Goal: Transaction & Acquisition: Download file/media

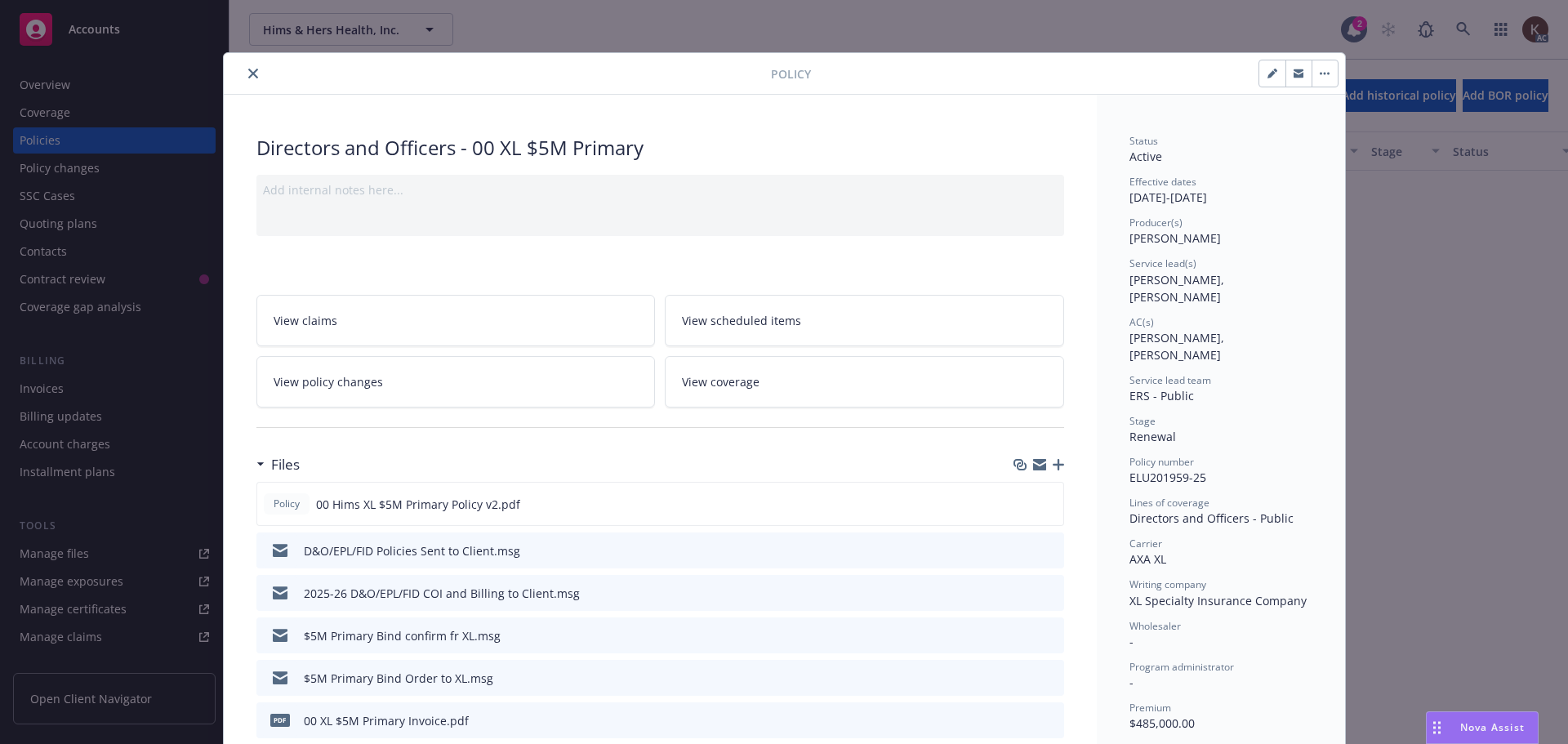
scroll to position [735, 0]
click at [236, 80] on div at bounding box center [499, 74] width 540 height 20
click at [248, 75] on icon "close" at bounding box center [253, 74] width 10 height 10
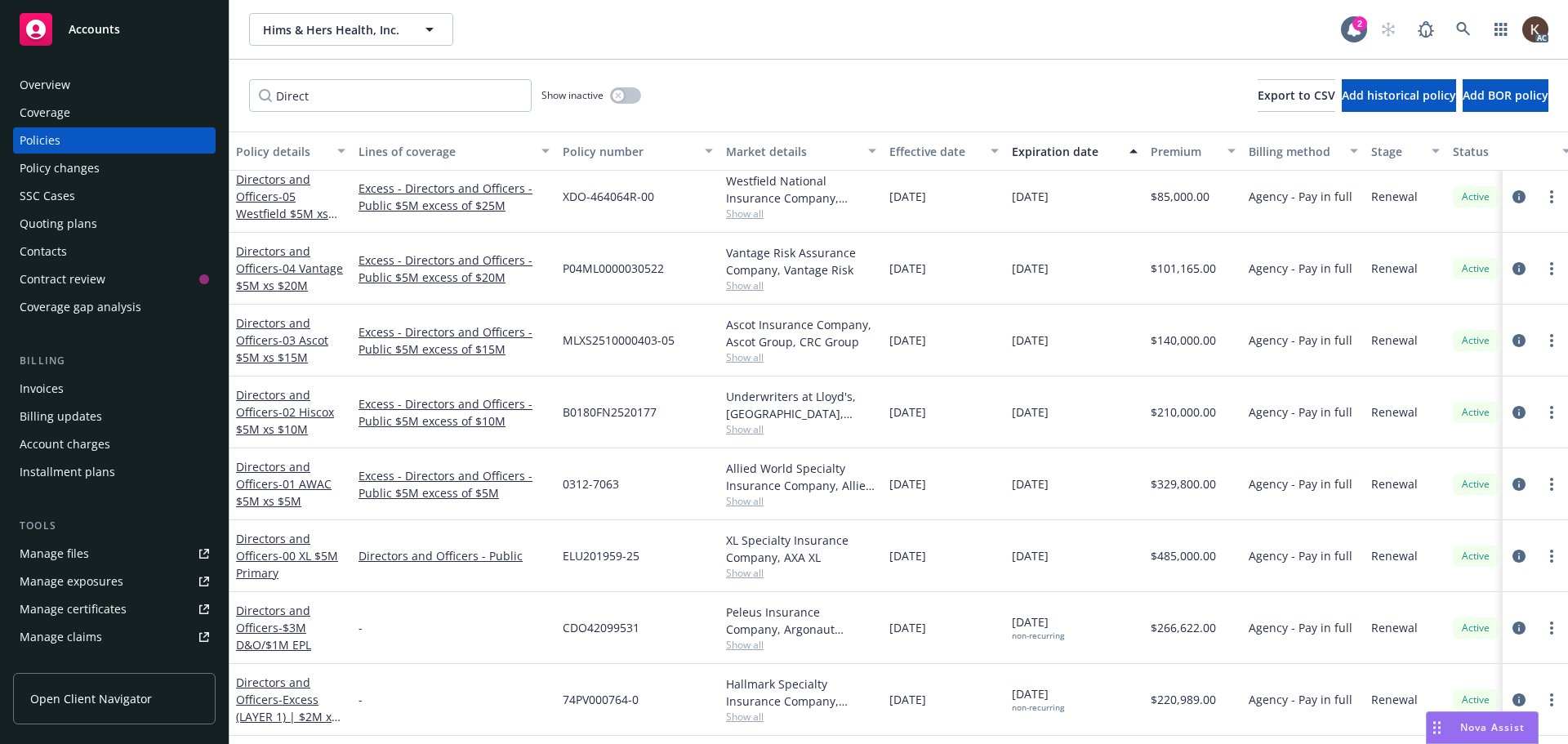
click at [242, 74] on div "Direct Show inactive Export to CSV Add historical policy Add BOR policy" at bounding box center [898, 95] width 1338 height 72
click at [1450, 13] on span at bounding box center [1463, 29] width 33 height 33
click at [1455, 24] on link at bounding box center [1463, 29] width 33 height 33
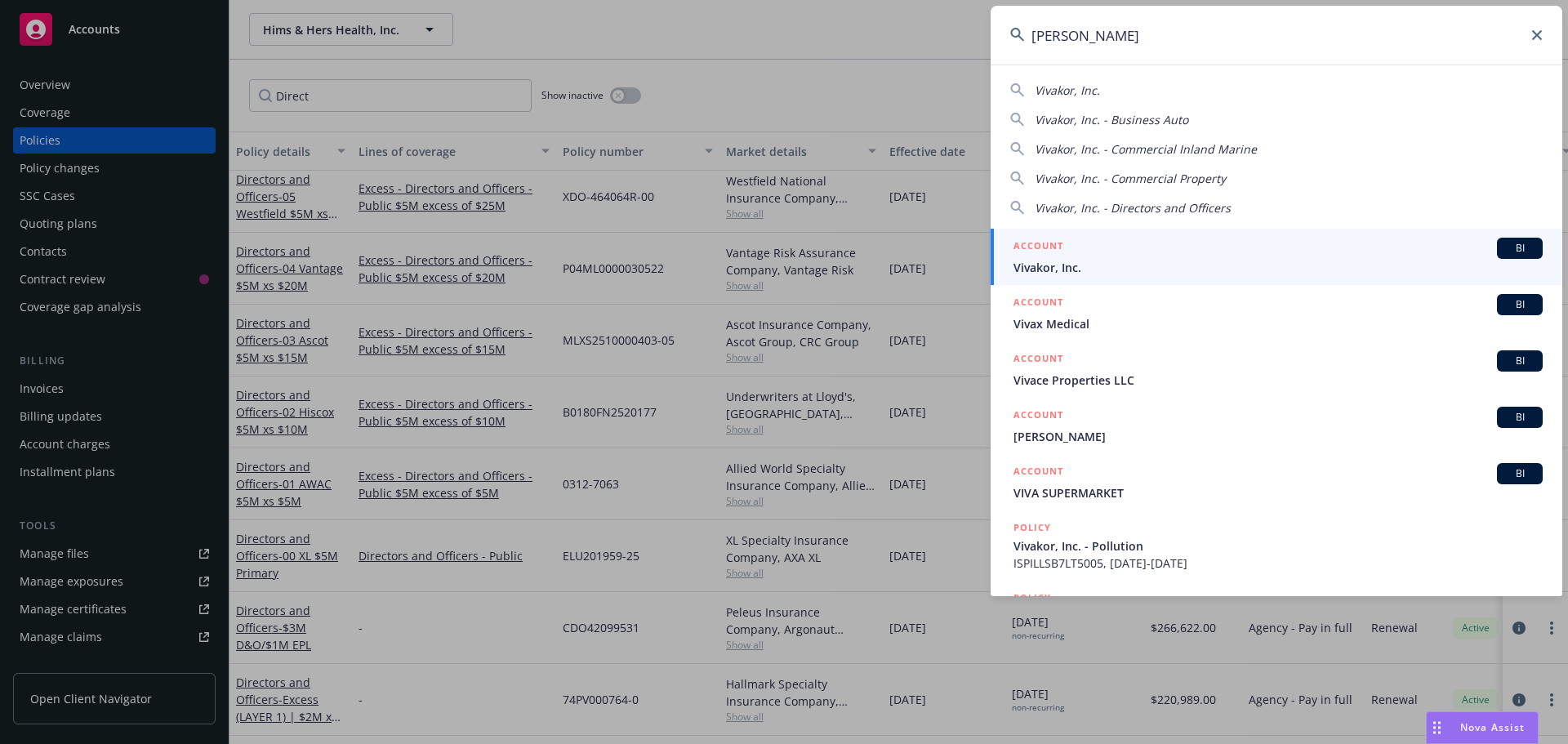
type input "[PERSON_NAME]"
click at [1158, 268] on span "Vivakor, Inc." at bounding box center [1277, 267] width 529 height 17
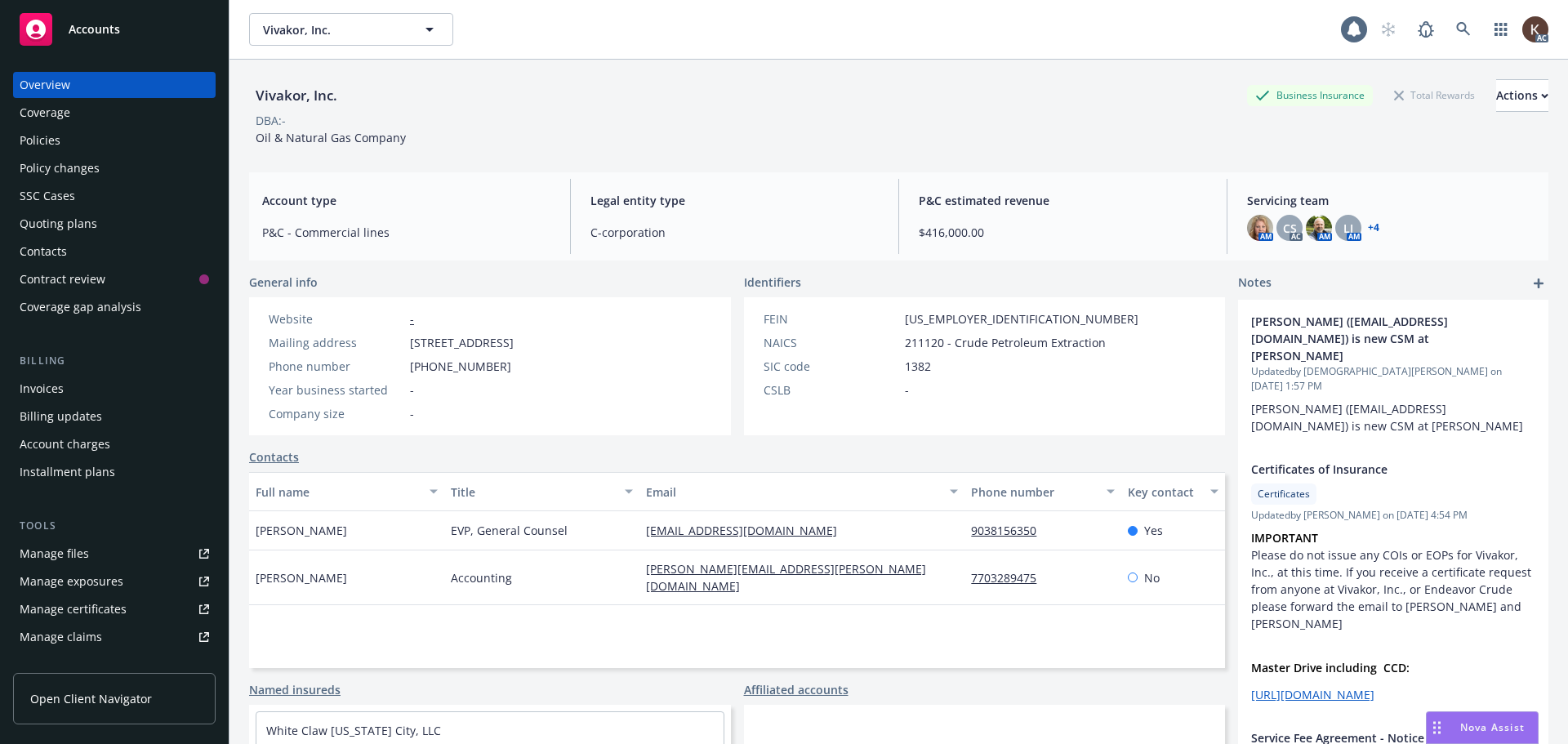
click at [63, 134] on div "Policies" at bounding box center [114, 140] width 189 height 26
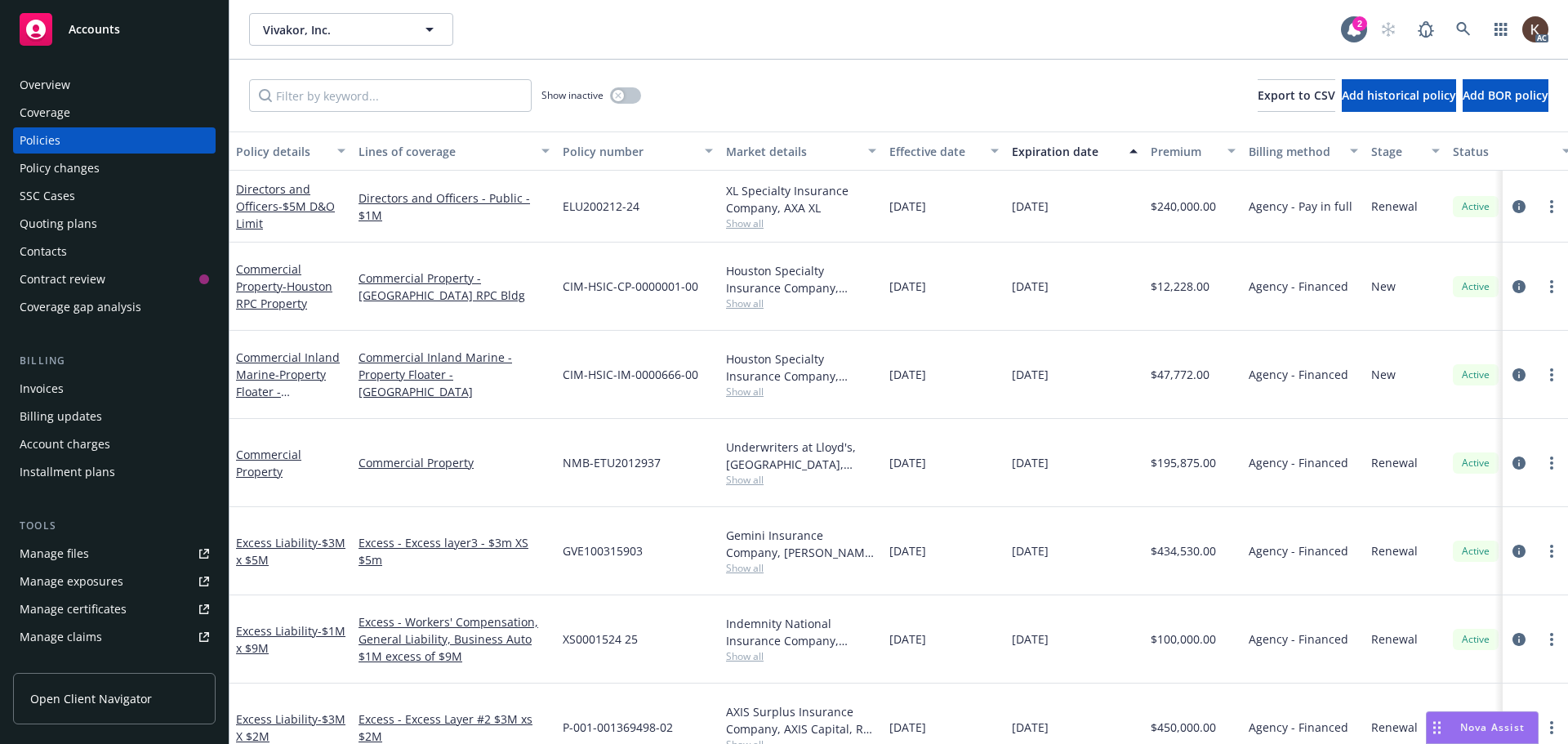
scroll to position [0, 250]
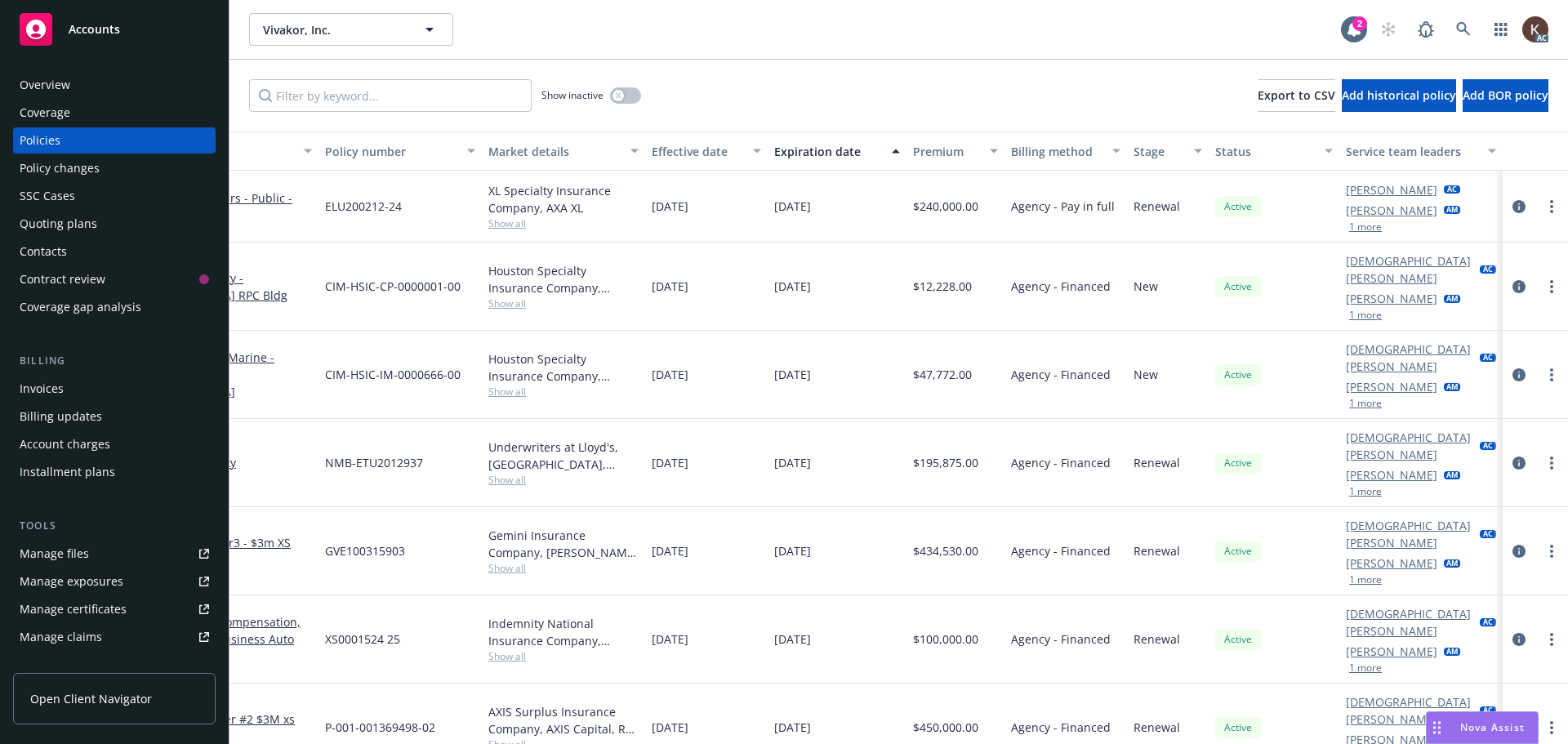
click at [1349, 398] on button "1 more" at bounding box center [1365, 403] width 33 height 10
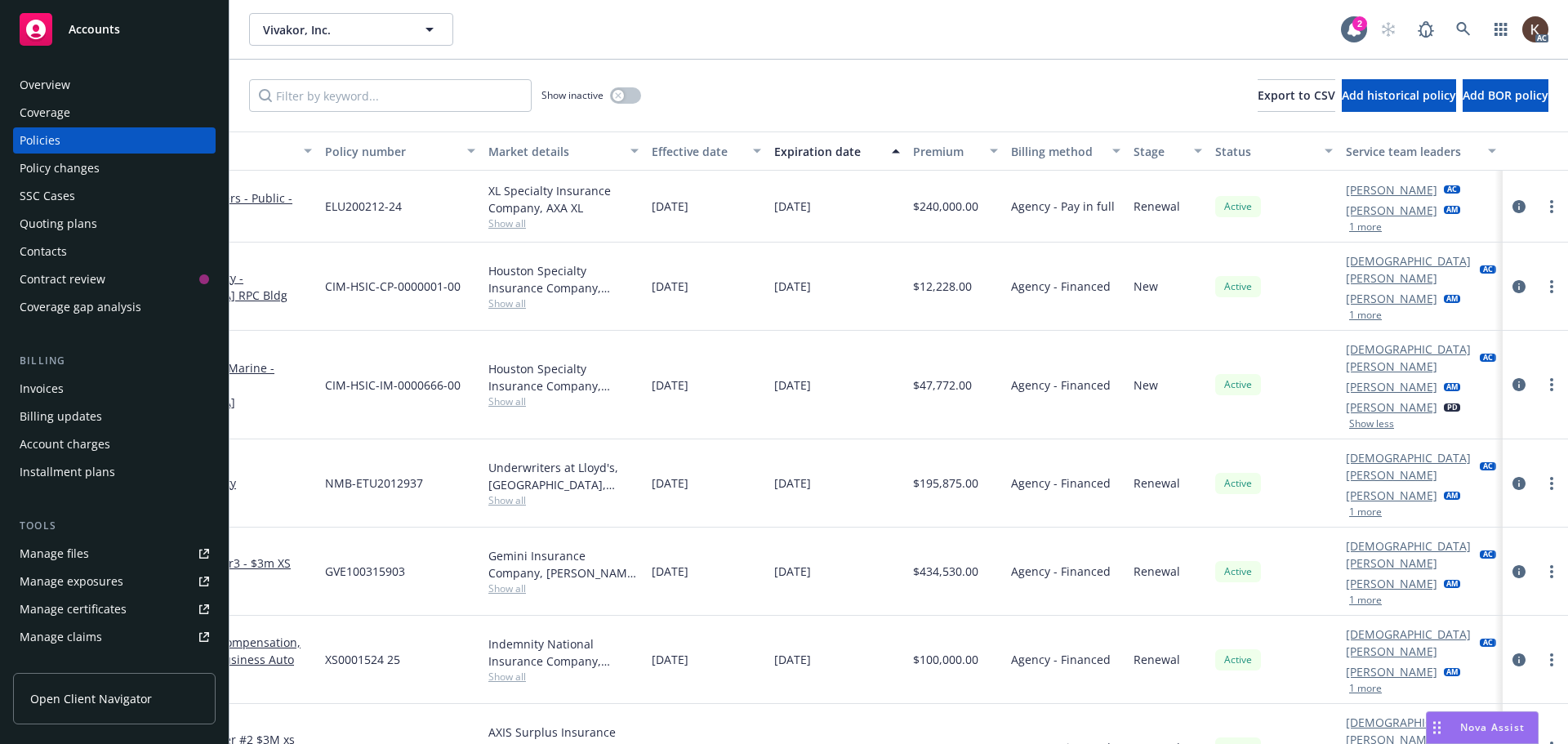
click at [1349, 310] on button "1 more" at bounding box center [1365, 315] width 33 height 10
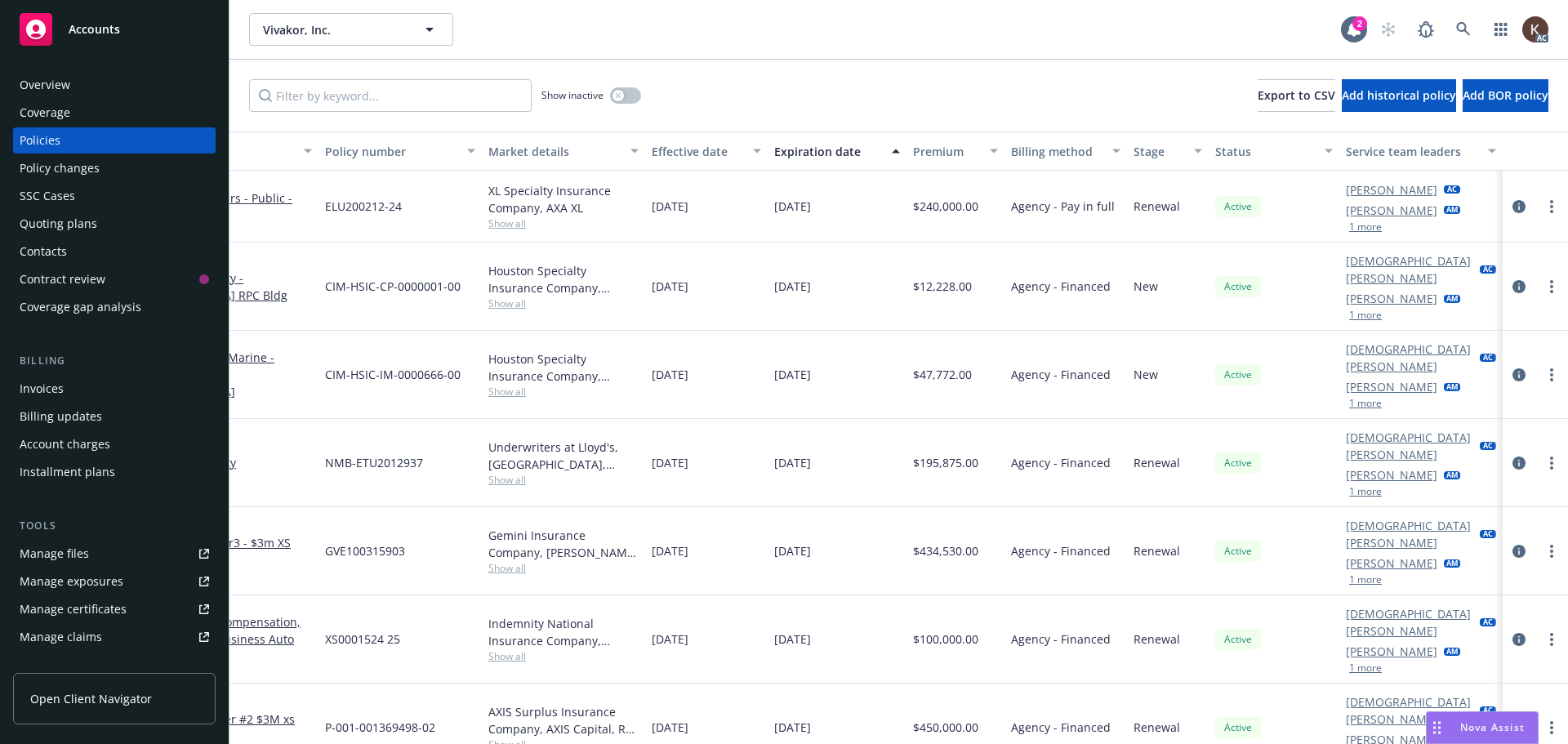
click at [1354, 310] on button "1 more" at bounding box center [1365, 315] width 33 height 10
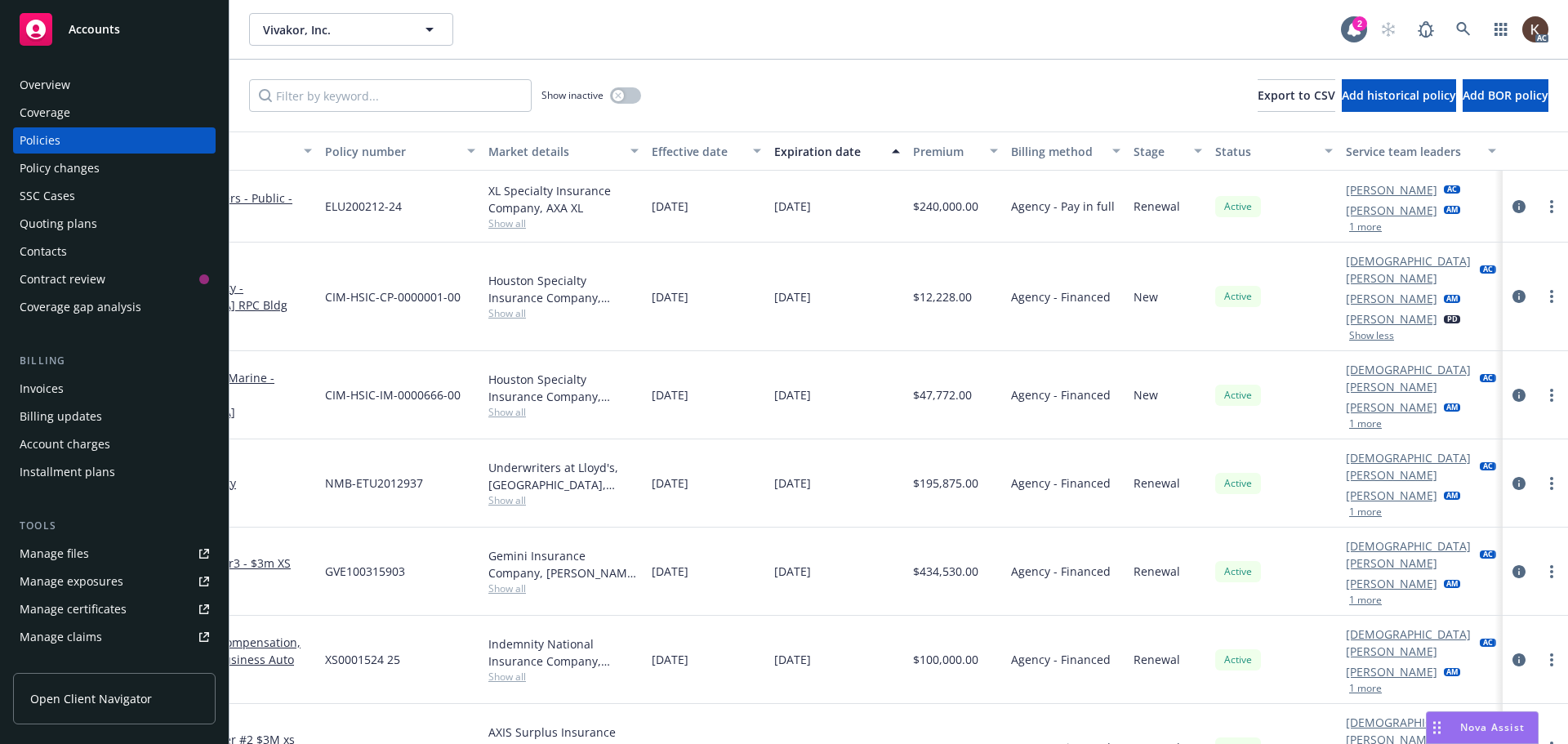
click at [1386, 289] on link "[PERSON_NAME]" at bounding box center [1391, 297] width 92 height 17
click at [1359, 232] on button "1 more" at bounding box center [1365, 227] width 33 height 10
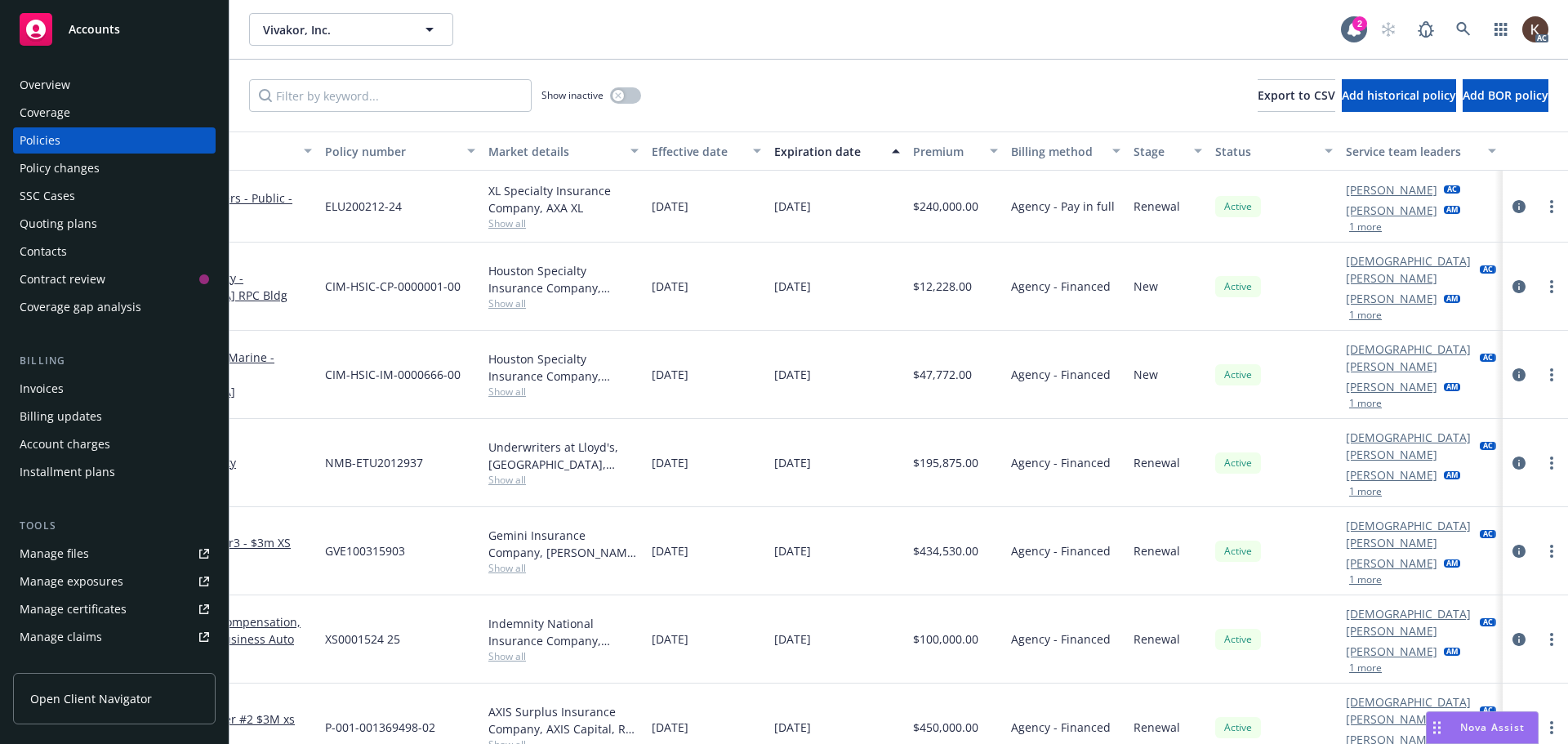
click at [1352, 228] on button "1 more" at bounding box center [1365, 227] width 33 height 10
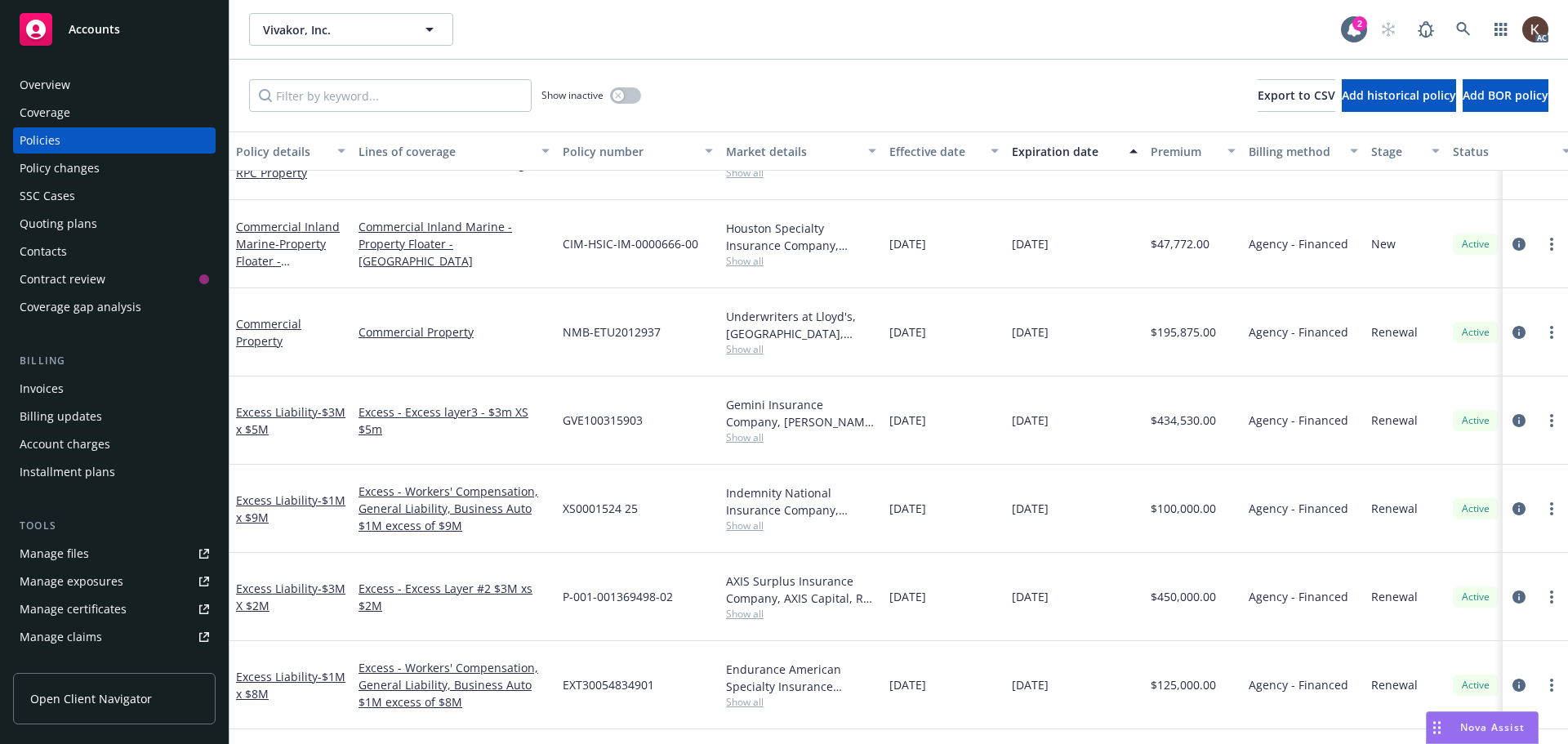
scroll to position [0, 0]
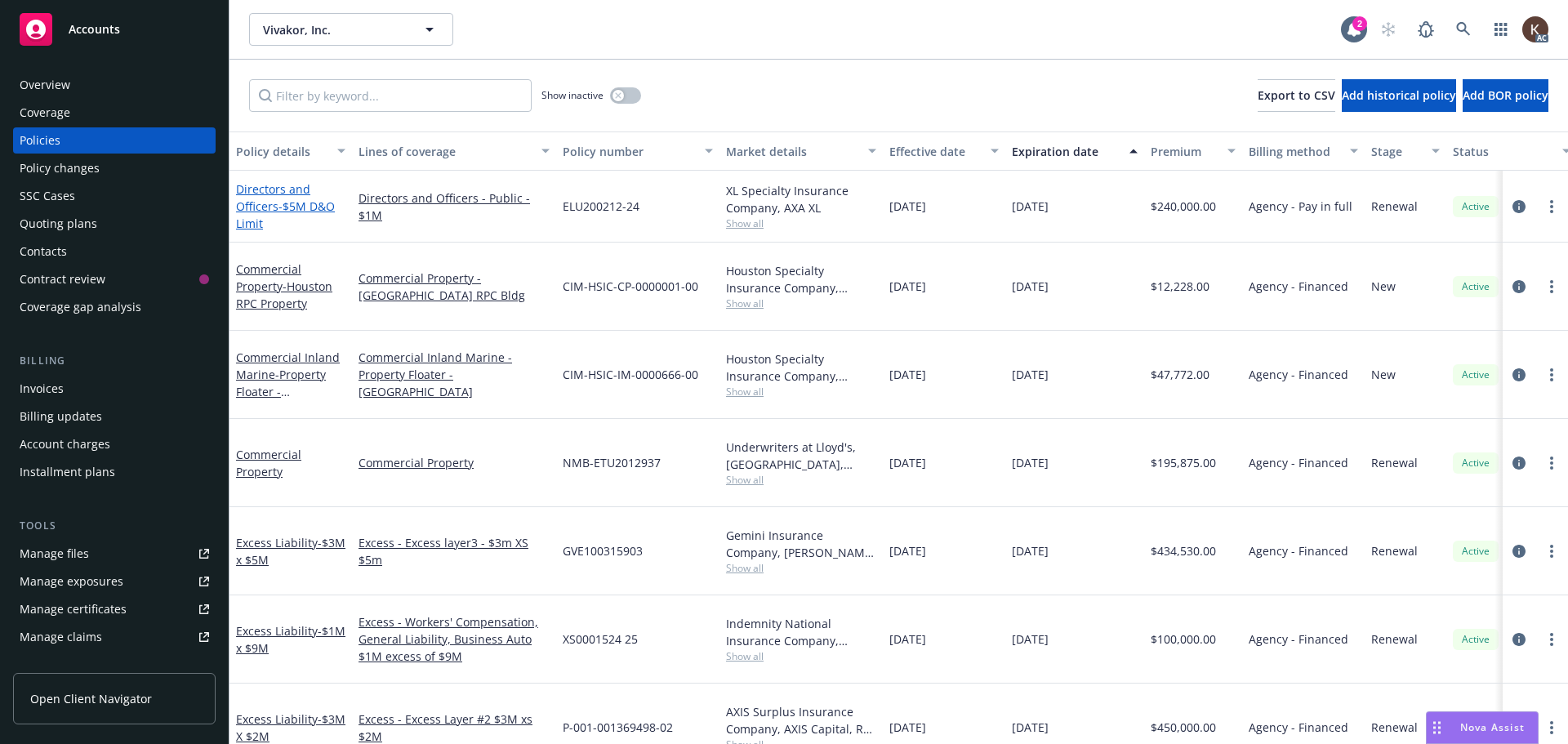
click at [248, 203] on link "Directors and Officers - $5M D&O Limit" at bounding box center [285, 206] width 98 height 50
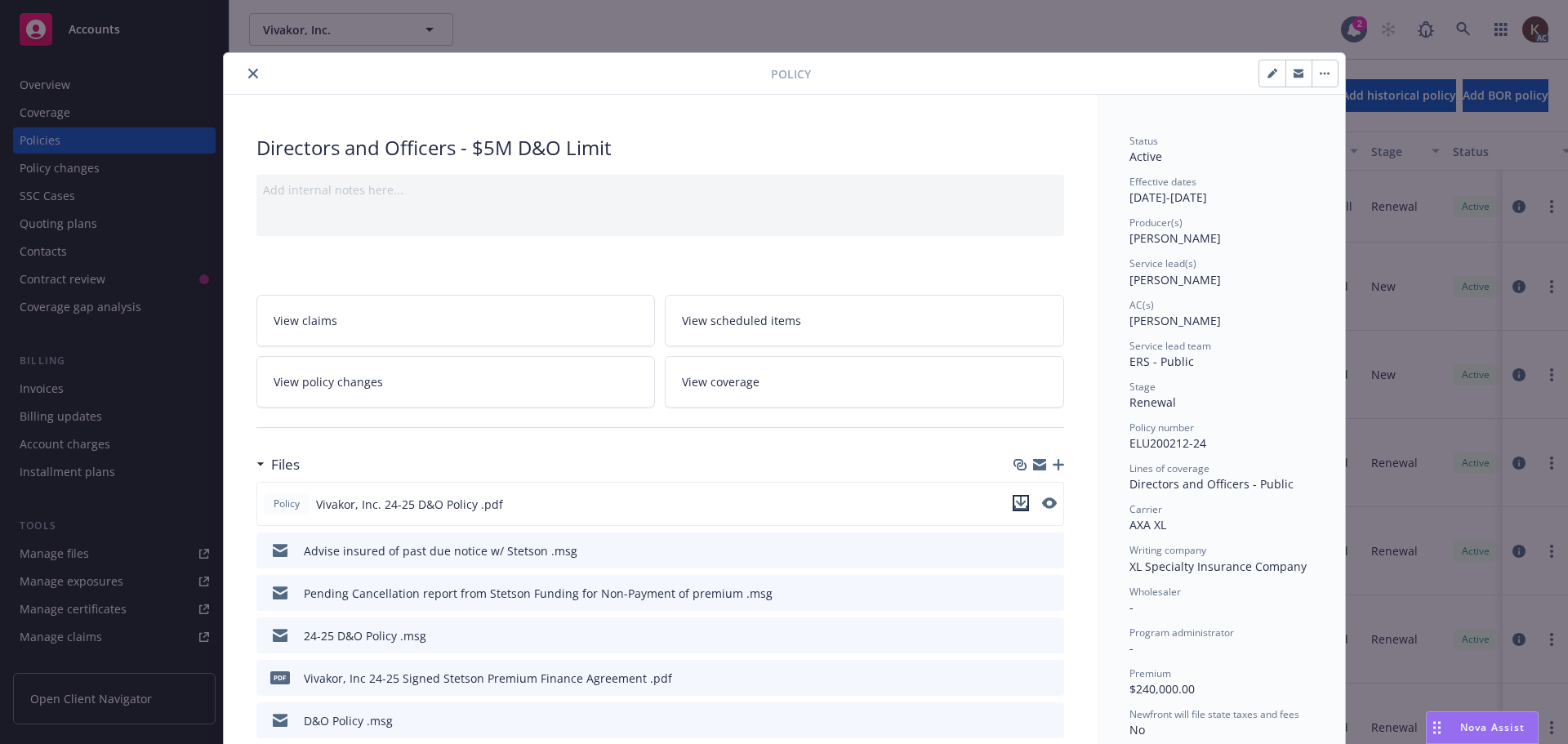
click at [1016, 504] on icon "download file" at bounding box center [1020, 502] width 13 height 13
click at [248, 66] on button "close" at bounding box center [254, 74] width 20 height 20
